Goal: Information Seeking & Learning: Learn about a topic

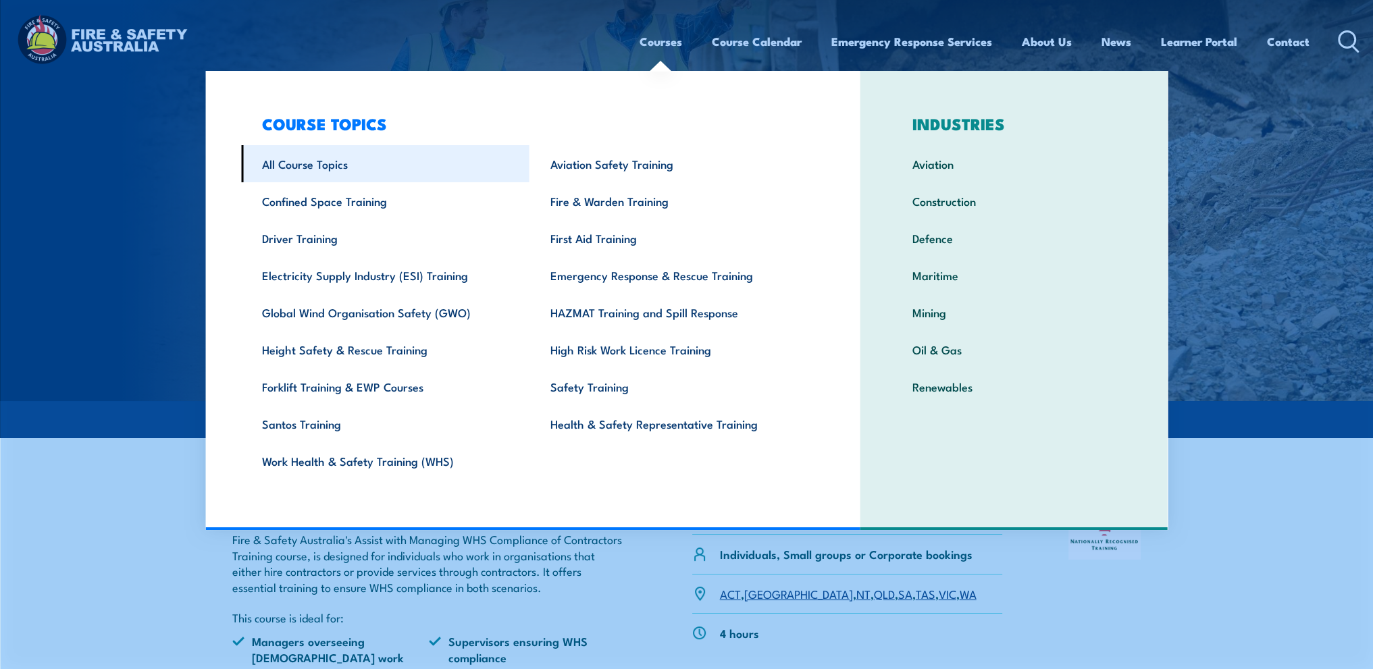
click at [334, 167] on link "All Course Topics" at bounding box center [385, 163] width 288 height 37
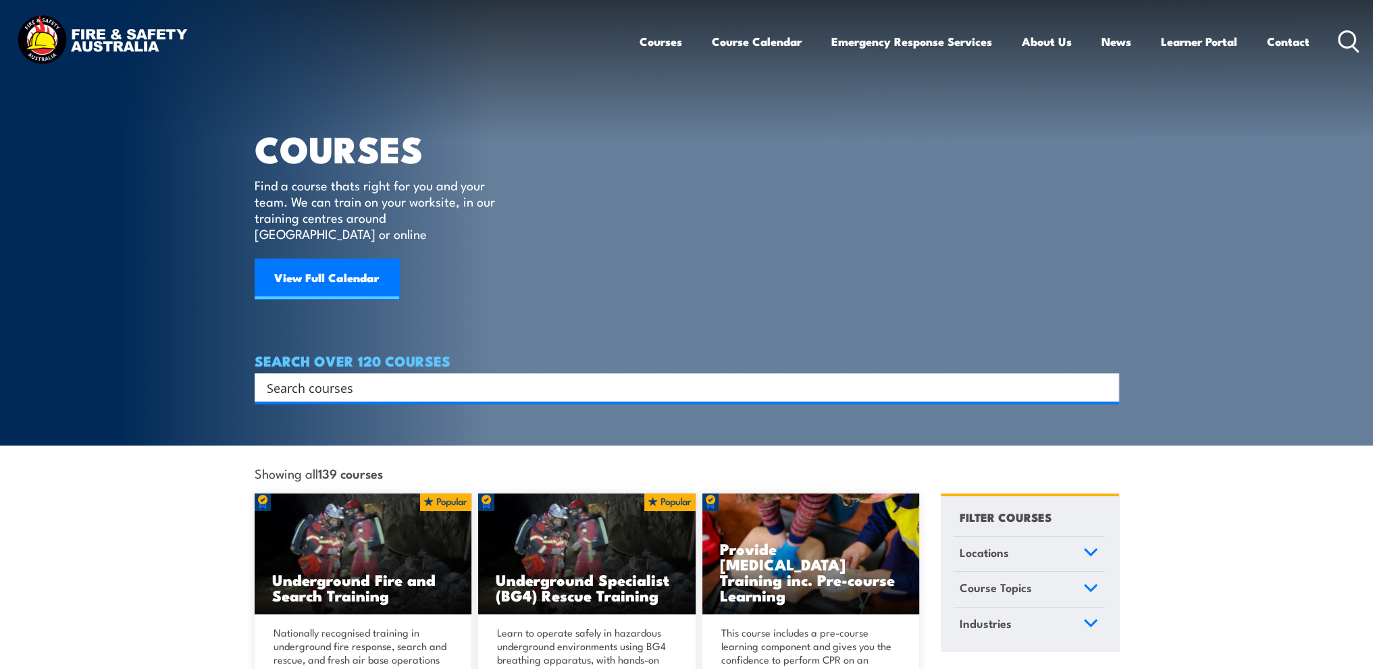
click at [409, 378] on input "Search input" at bounding box center [678, 388] width 823 height 20
type input "firestopping"
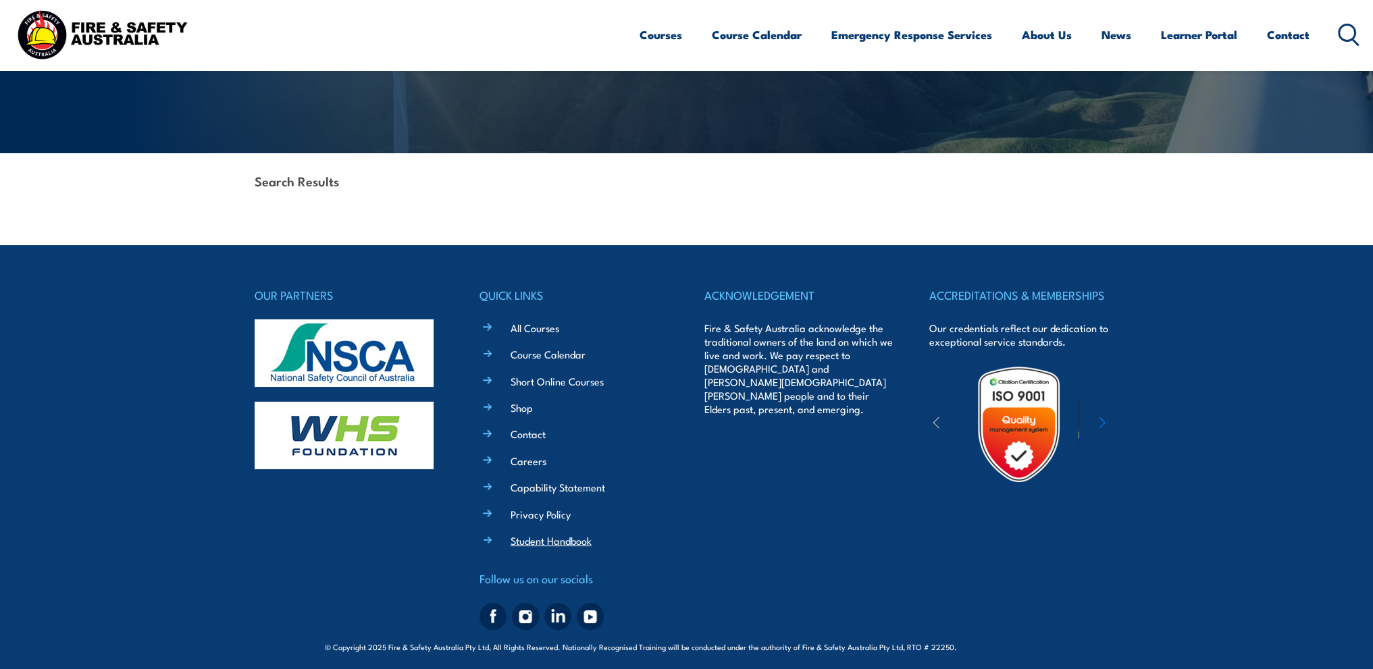
scroll to position [240, 0]
